Goal: Task Accomplishment & Management: Manage account settings

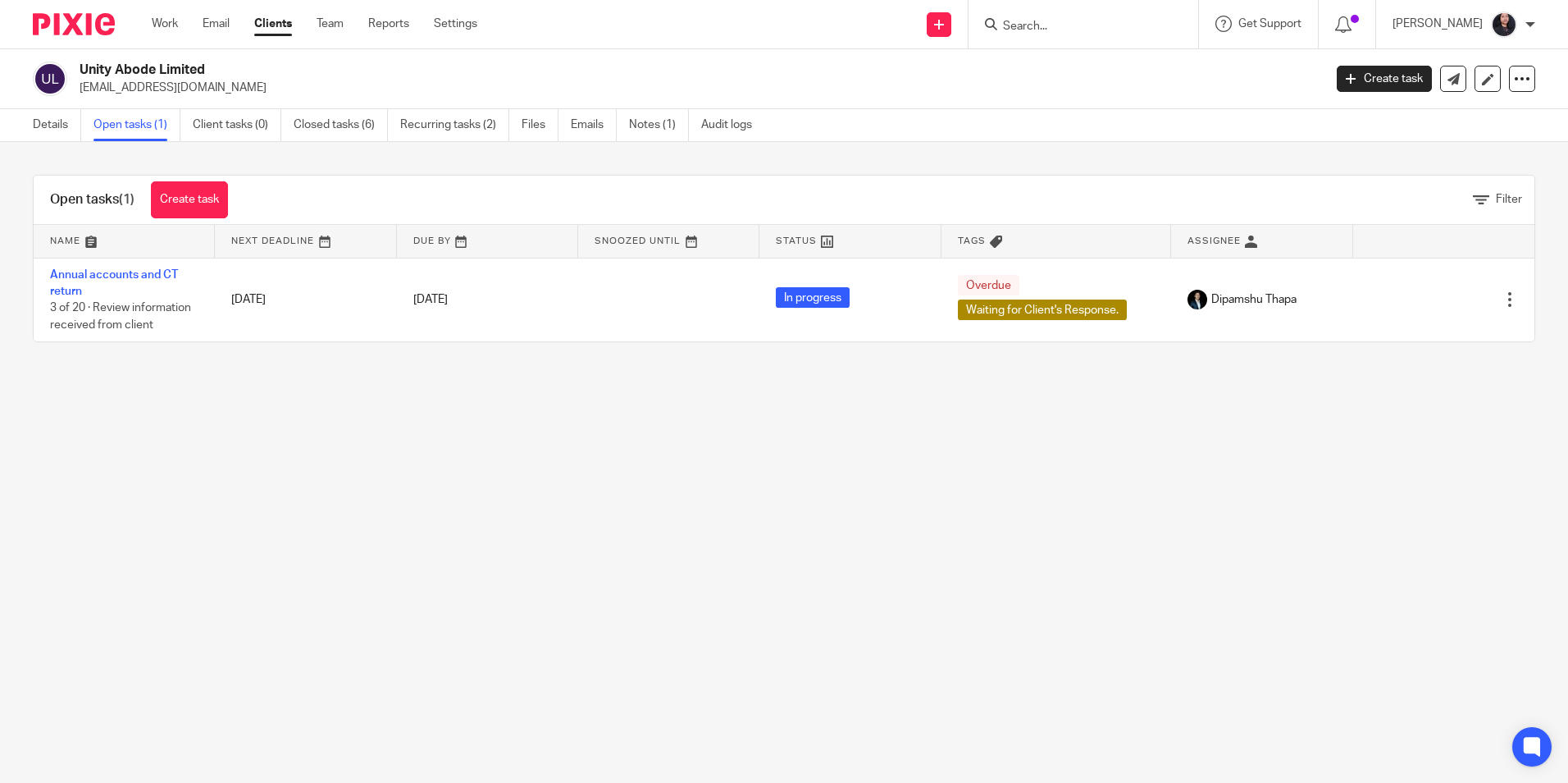
click at [1029, 28] on input "Search" at bounding box center [1075, 27] width 148 height 15
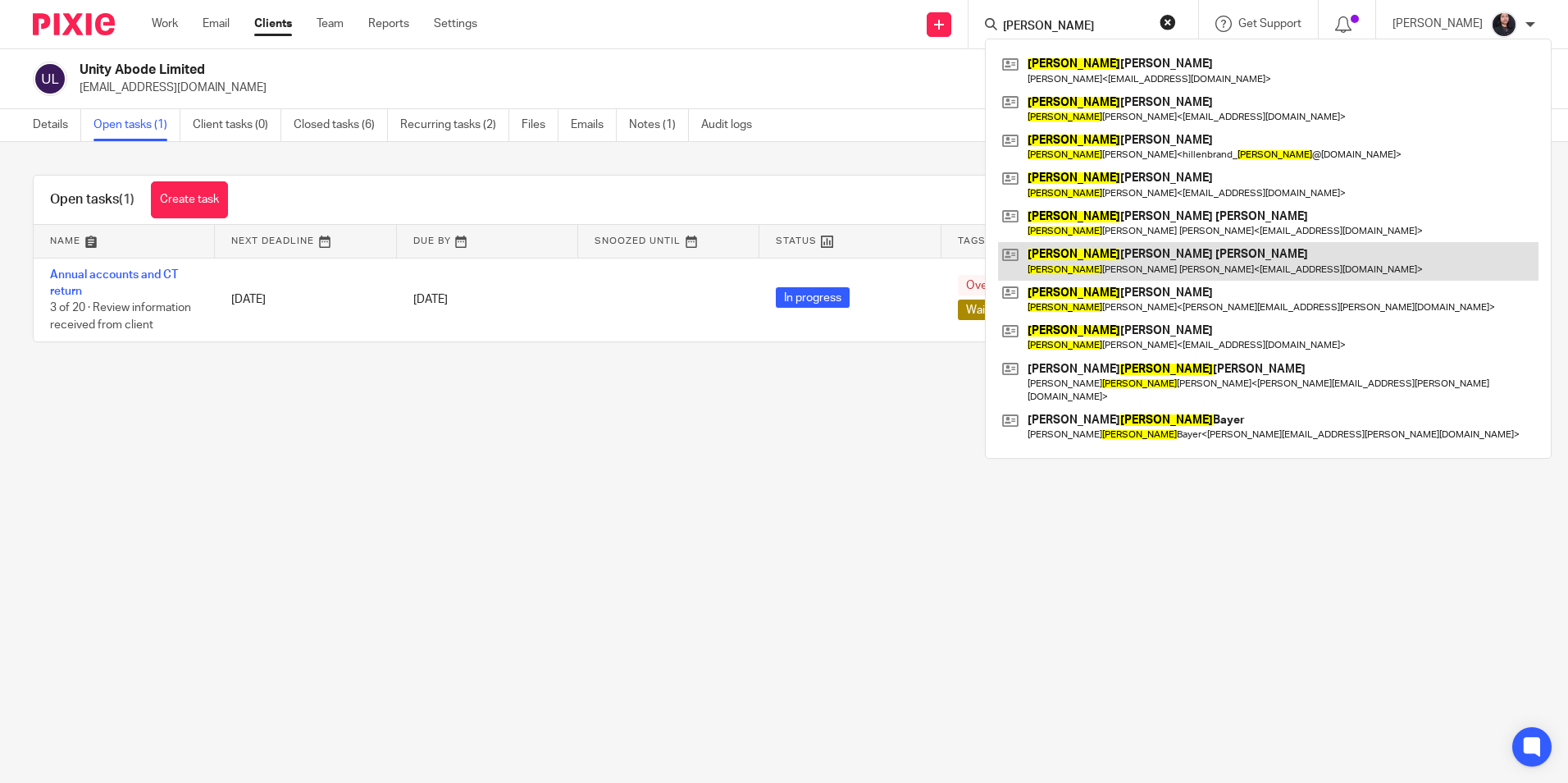
type input "thomas"
click at [1109, 259] on link at bounding box center [1268, 261] width 541 height 37
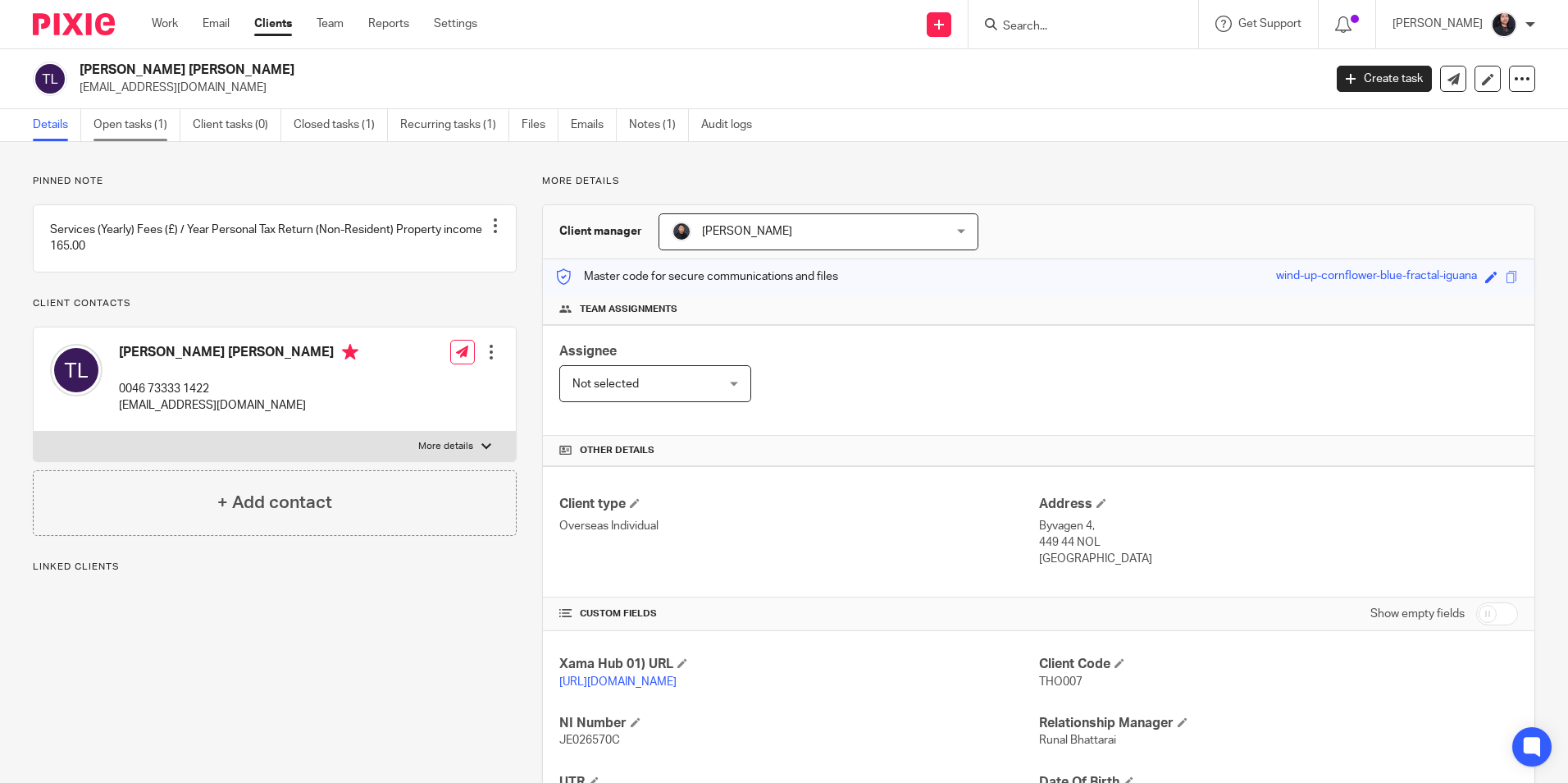
click at [131, 131] on link "Open tasks (1)" at bounding box center [137, 125] width 87 height 32
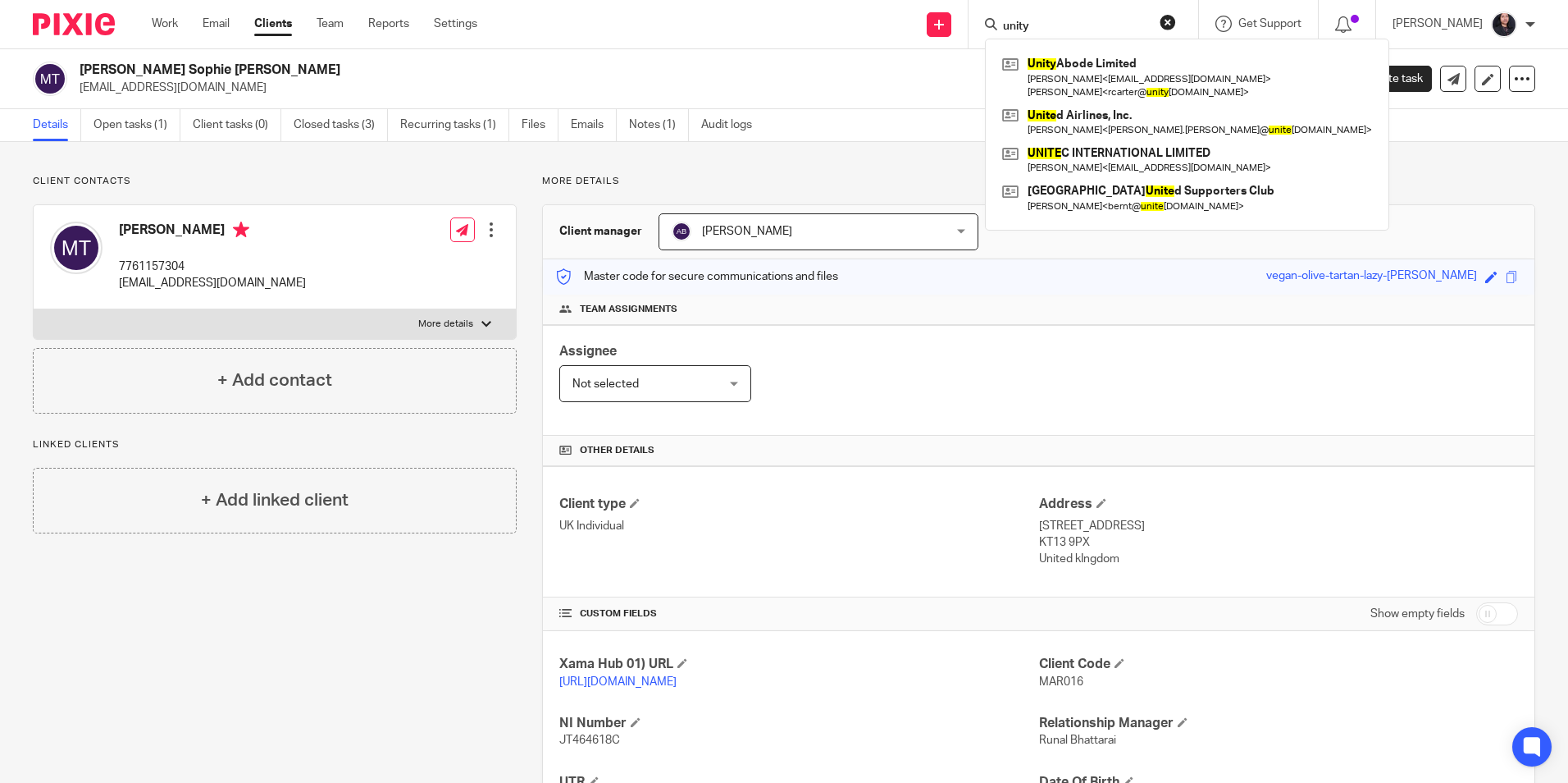
scroll to position [159, 0]
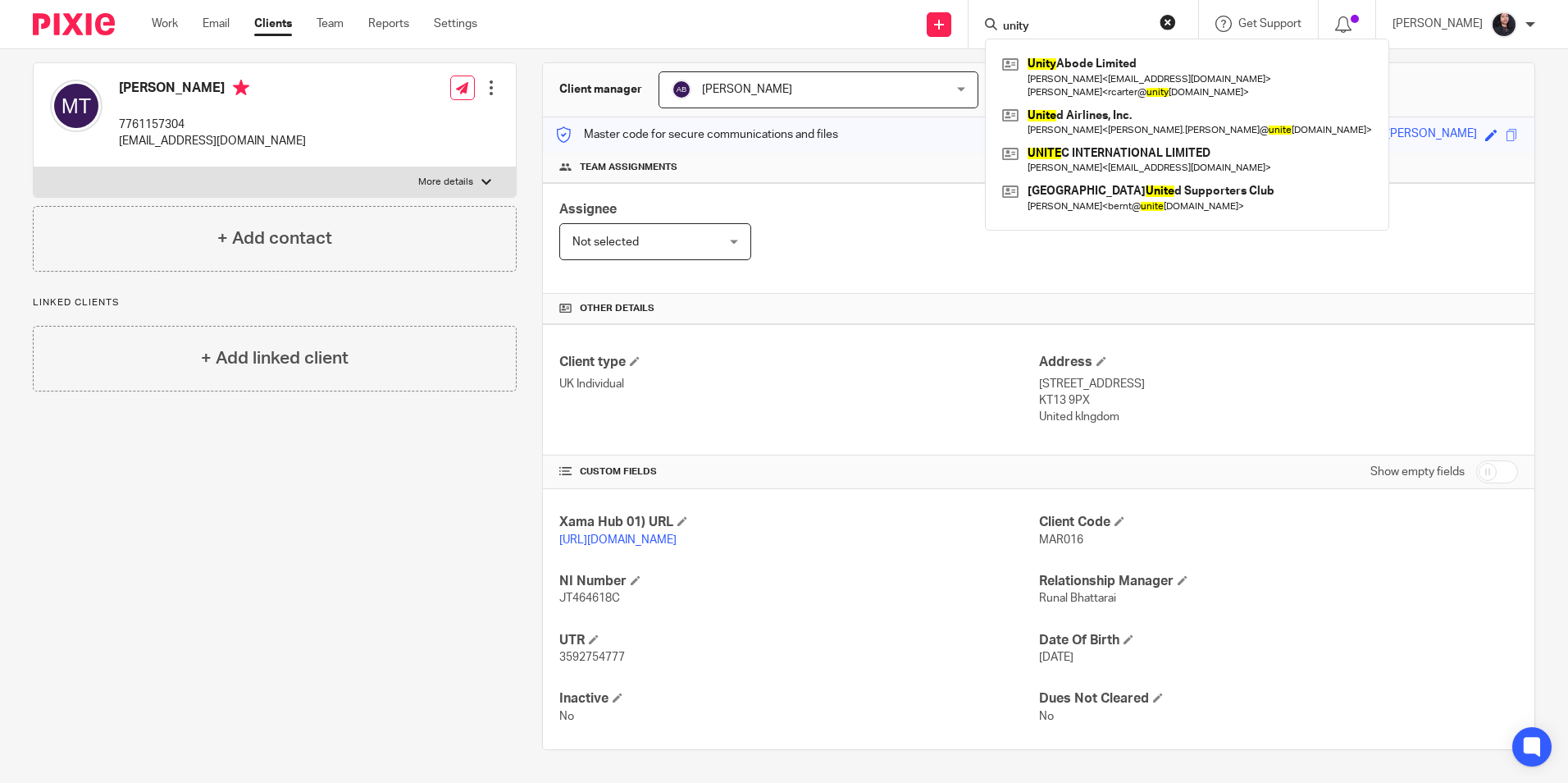
drag, startPoint x: 0, startPoint y: 0, endPoint x: 78, endPoint y: 33, distance: 84.7
click at [78, 33] on img at bounding box center [73, 24] width 82 height 22
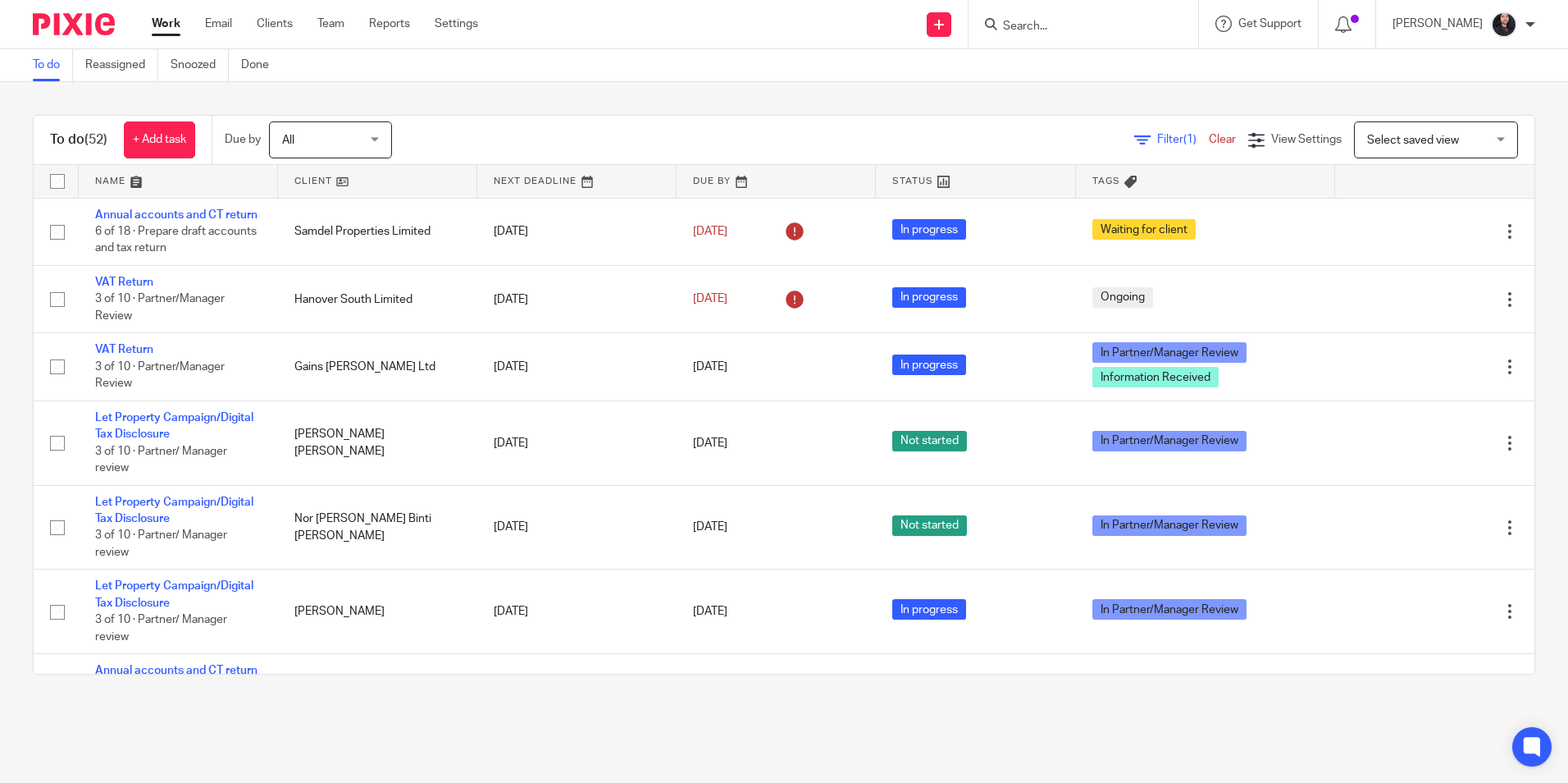
click at [761, 87] on div "To do (52) + Add task Due by All All Today Tomorrow This week Next week This mo…" at bounding box center [784, 394] width 1568 height 625
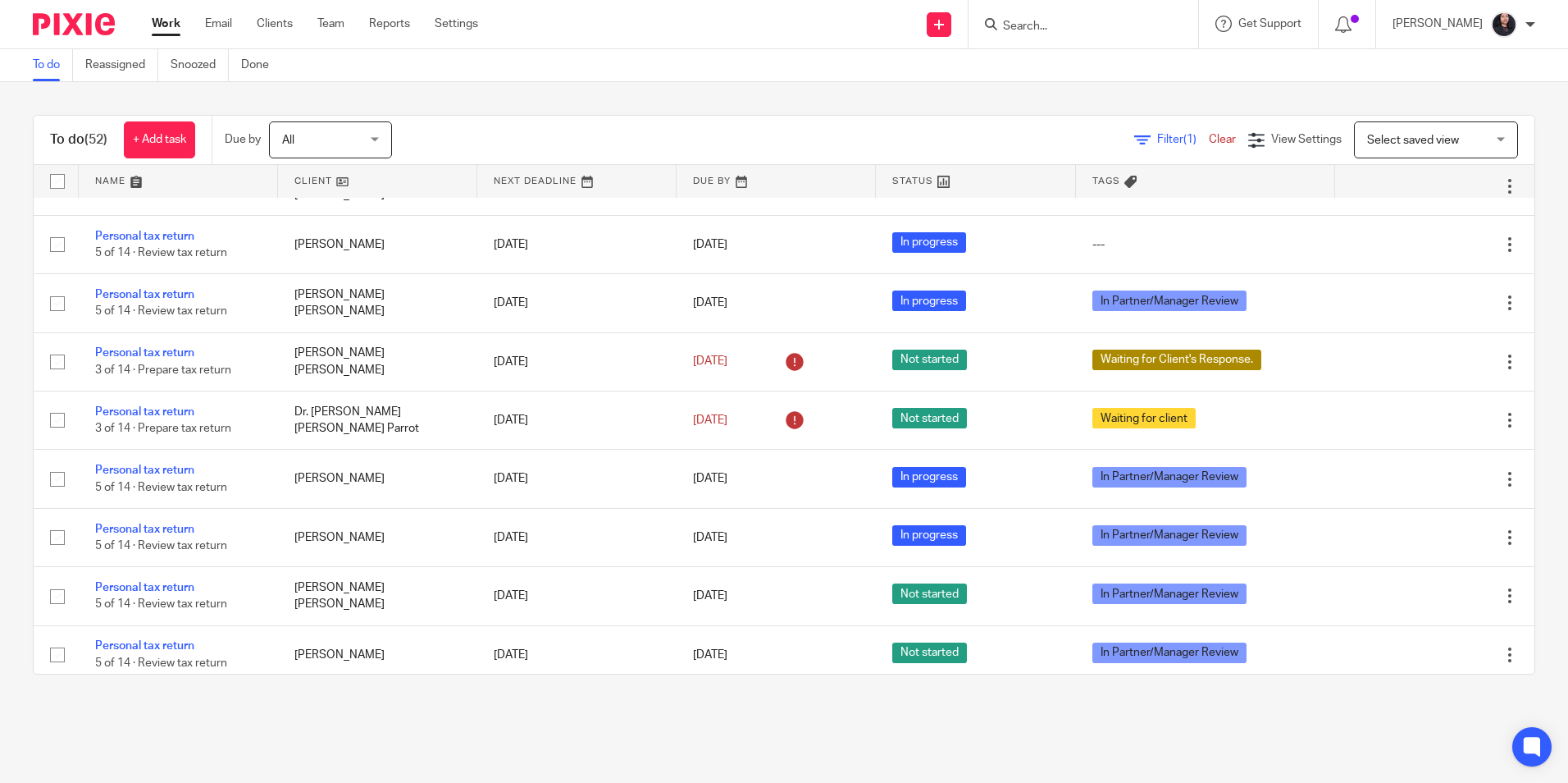
drag, startPoint x: 145, startPoint y: 411, endPoint x: 7, endPoint y: 325, distance: 162.6
click at [145, 301] on link "Personal tax return" at bounding box center [145, 295] width 100 height 12
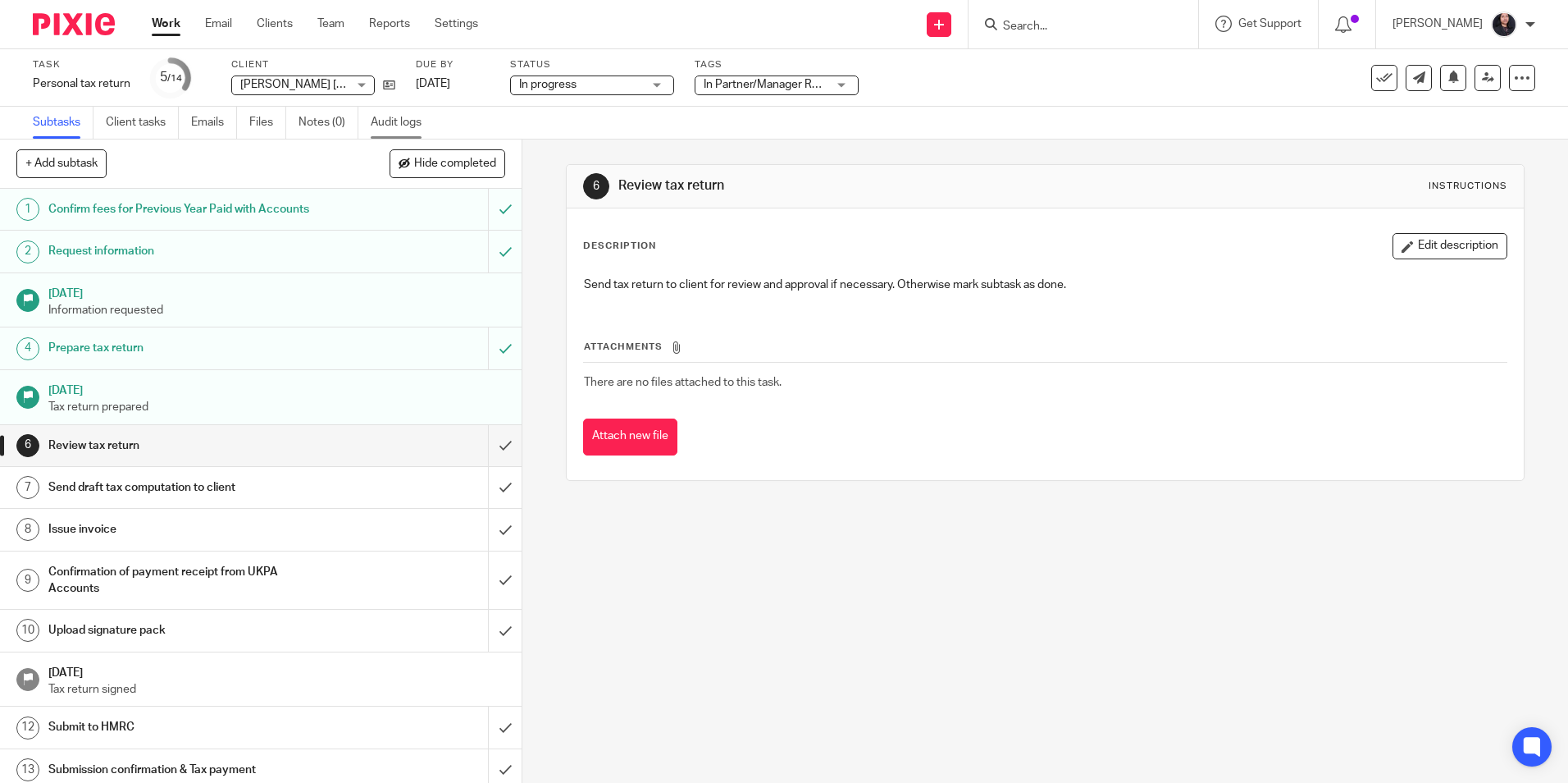
click at [383, 128] on link "Audit logs" at bounding box center [402, 122] width 63 height 32
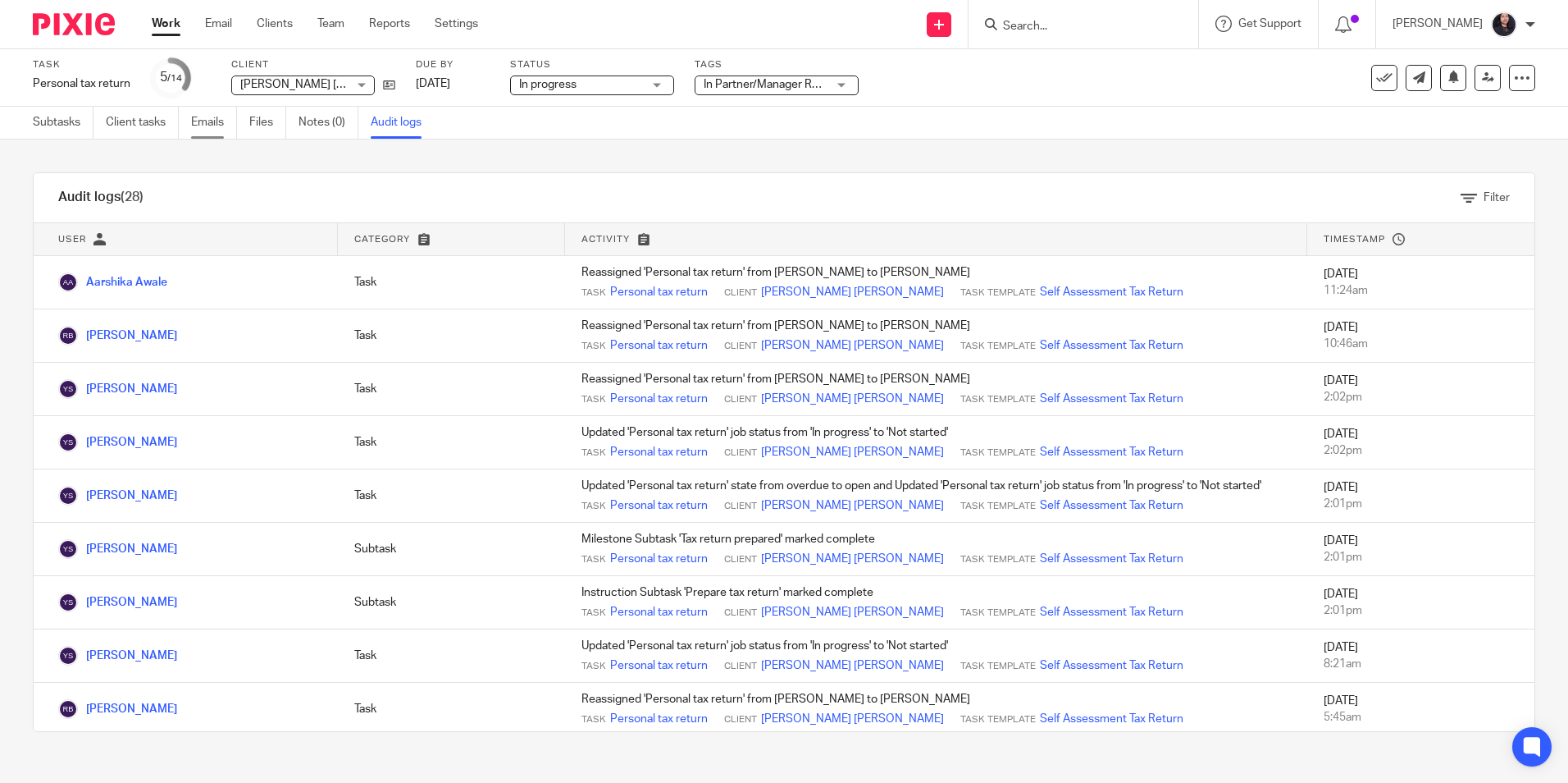
click at [211, 126] on link "Emails" at bounding box center [214, 122] width 46 height 32
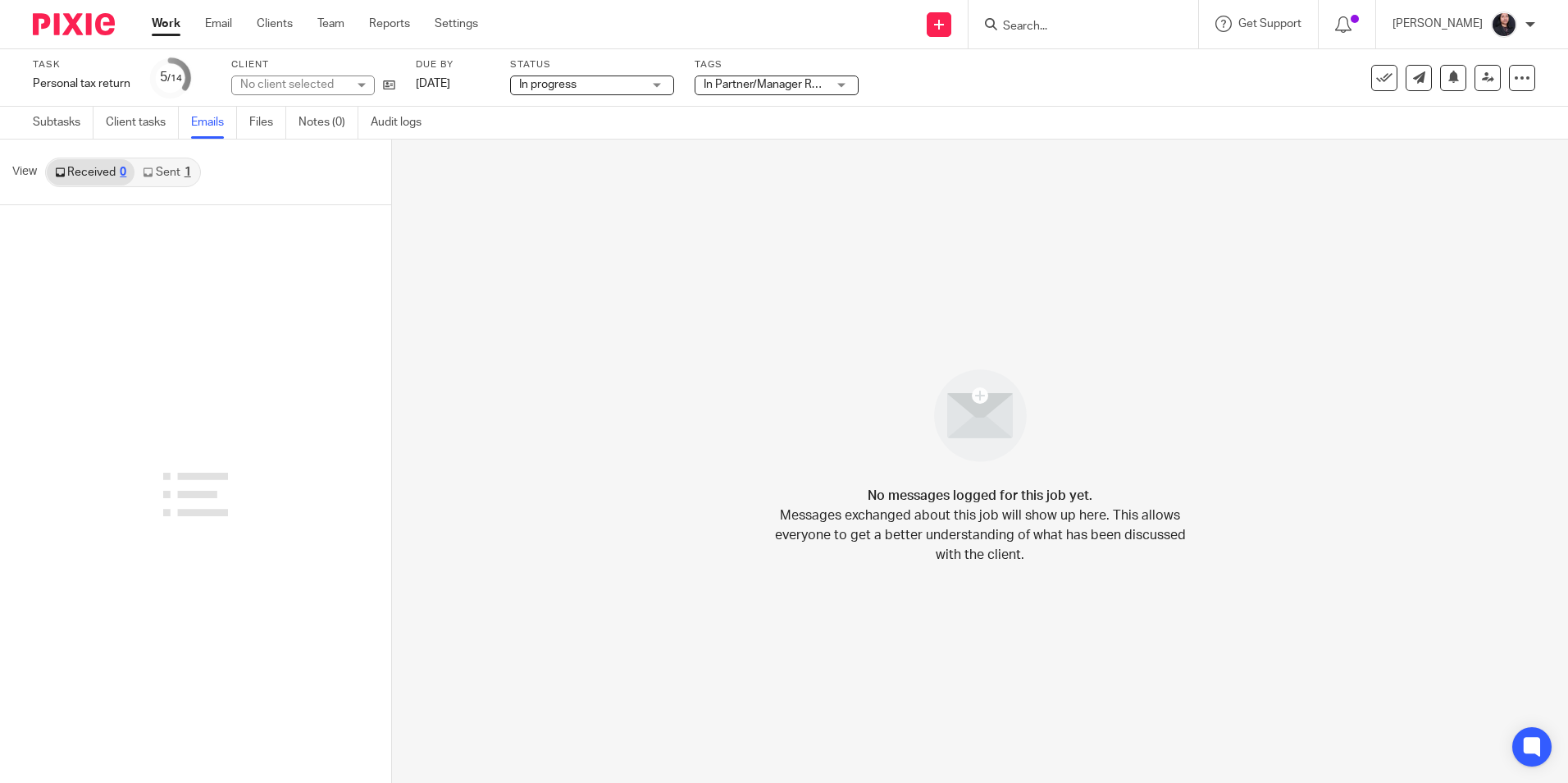
click at [174, 174] on link "Sent 1" at bounding box center [167, 172] width 64 height 27
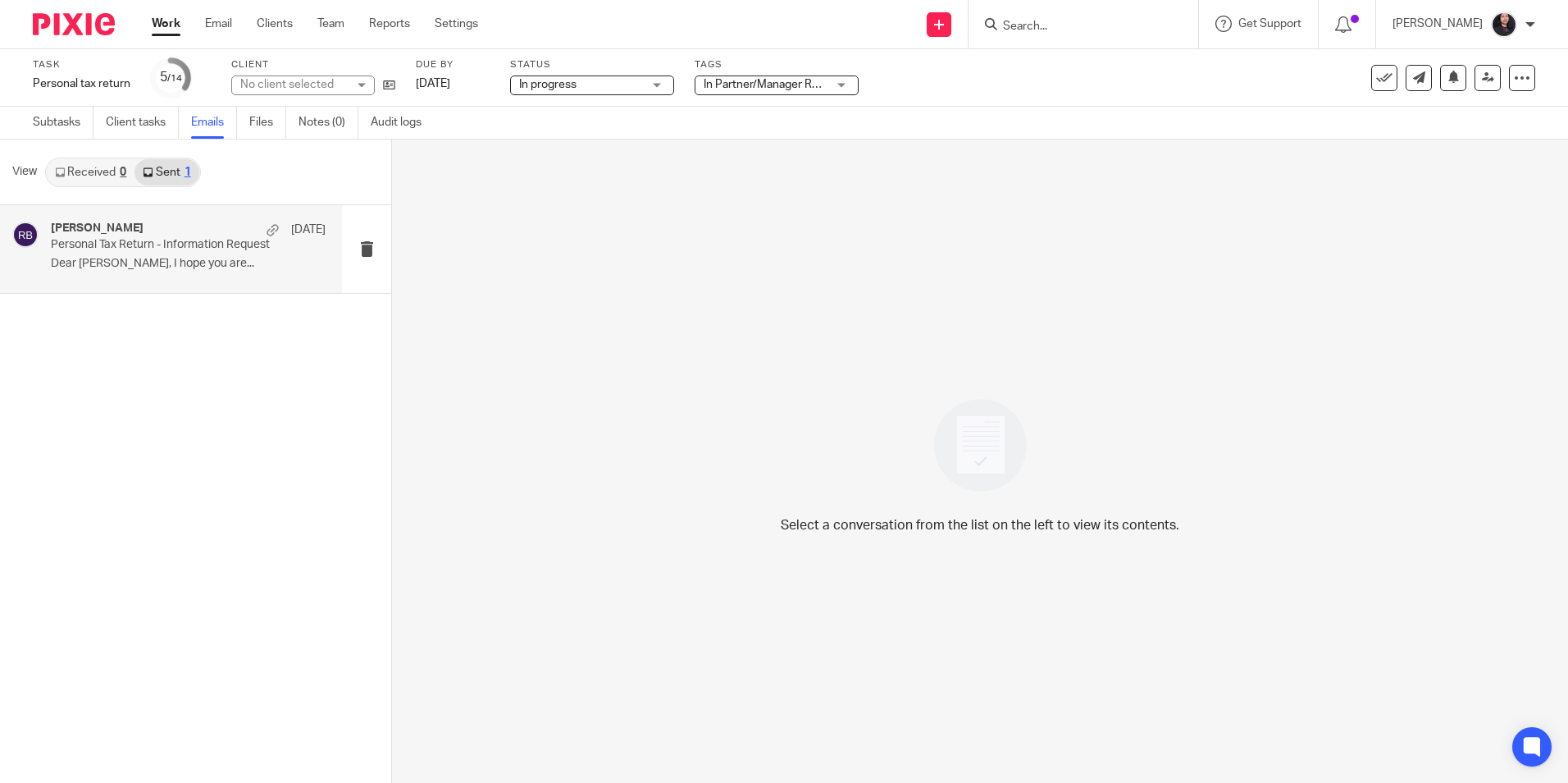
click at [125, 264] on p "Dear [PERSON_NAME], I hope you are..." at bounding box center [188, 264] width 275 height 14
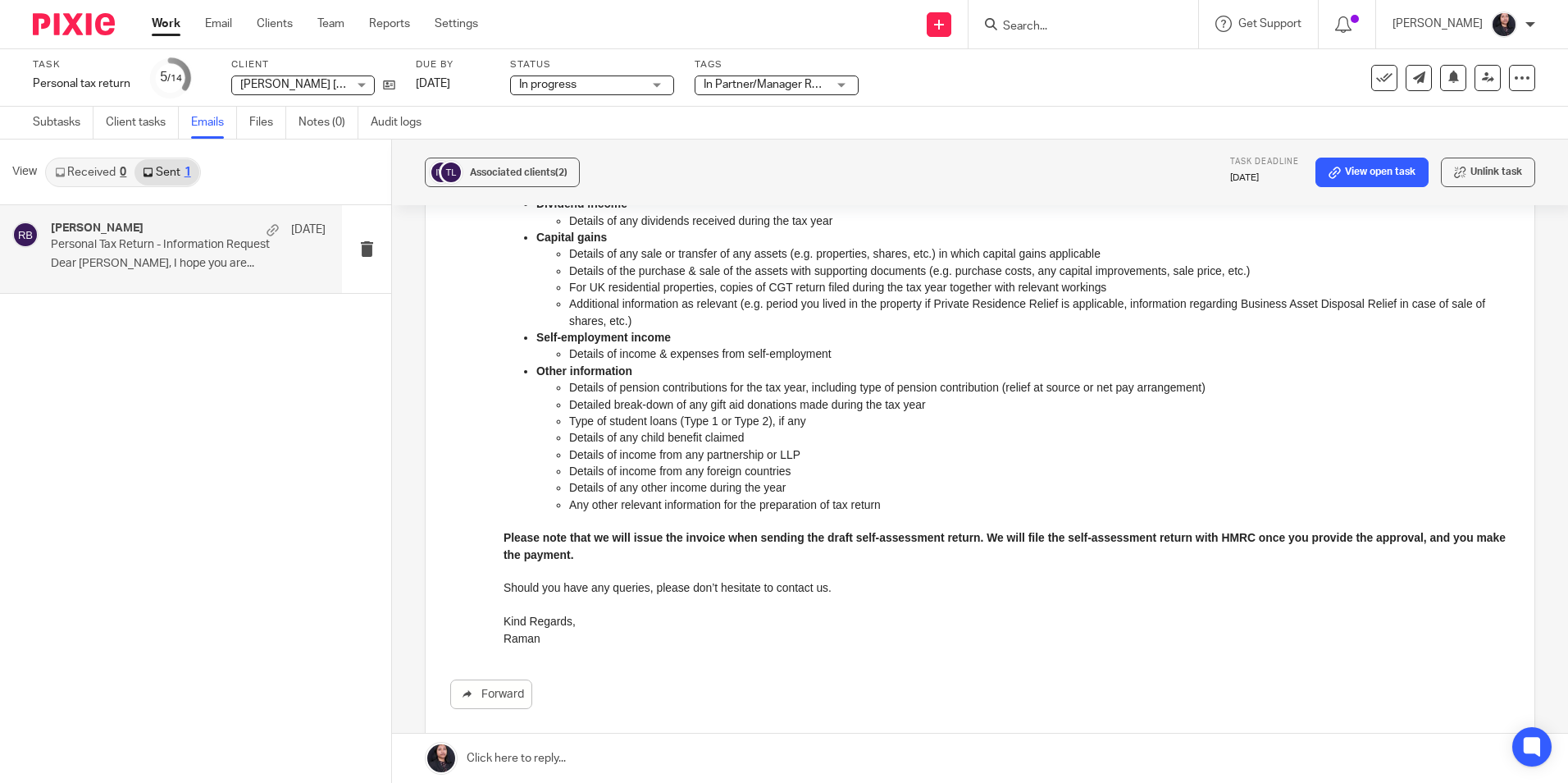
scroll to position [684, 0]
